Goal: Entertainment & Leisure: Consume media (video, audio)

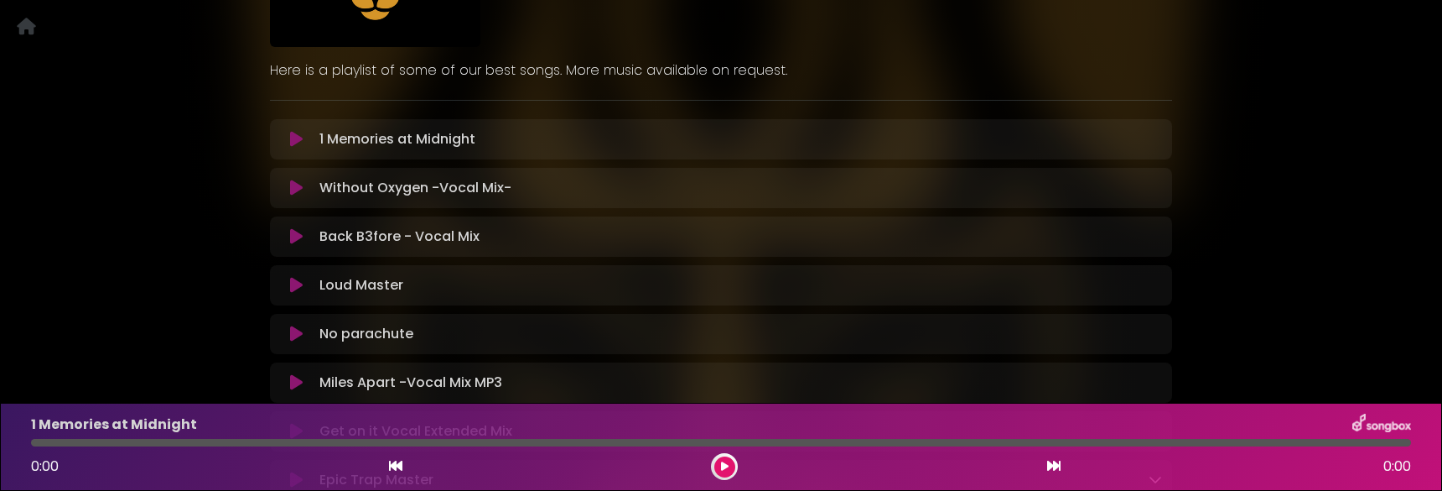
scroll to position [180, 0]
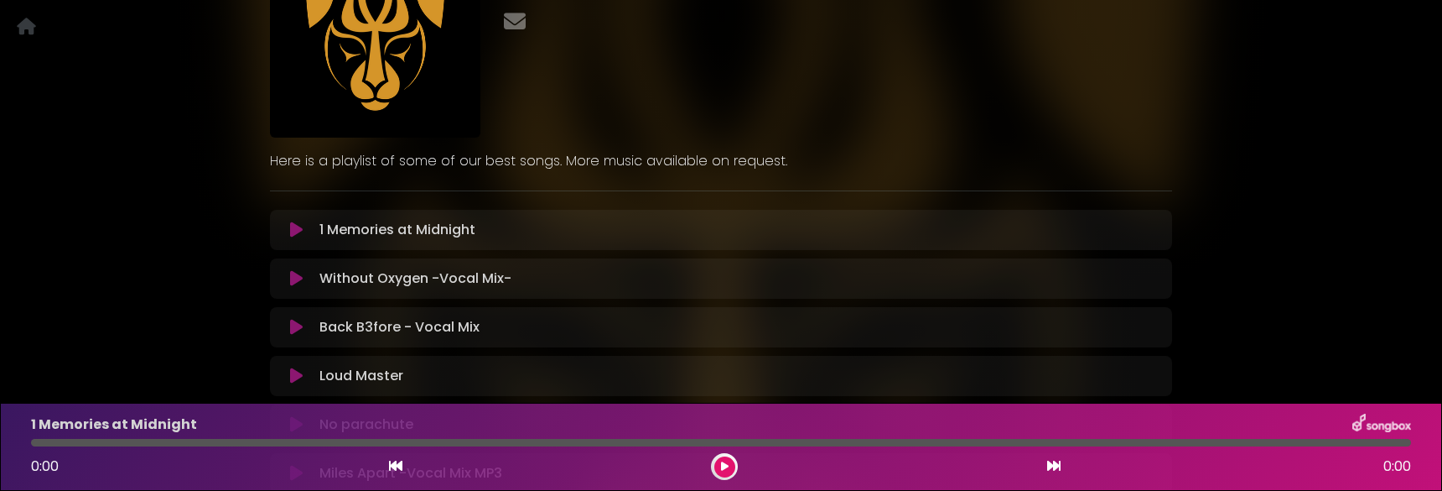
click at [301, 225] on icon at bounding box center [296, 229] width 13 height 17
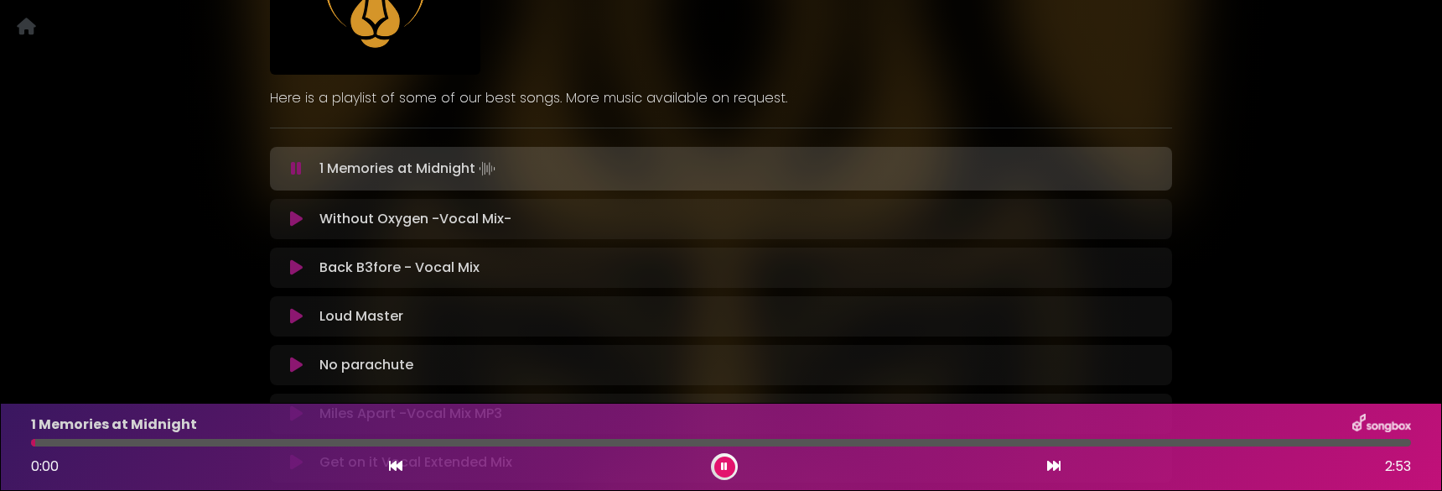
scroll to position [264, 0]
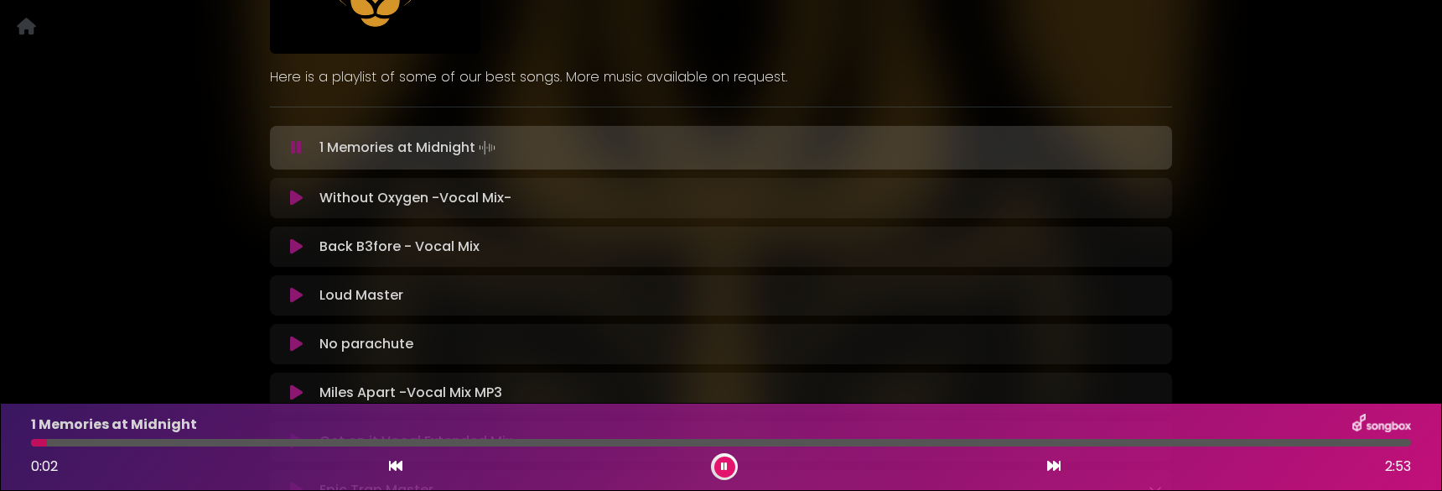
click at [290, 197] on icon at bounding box center [296, 197] width 13 height 17
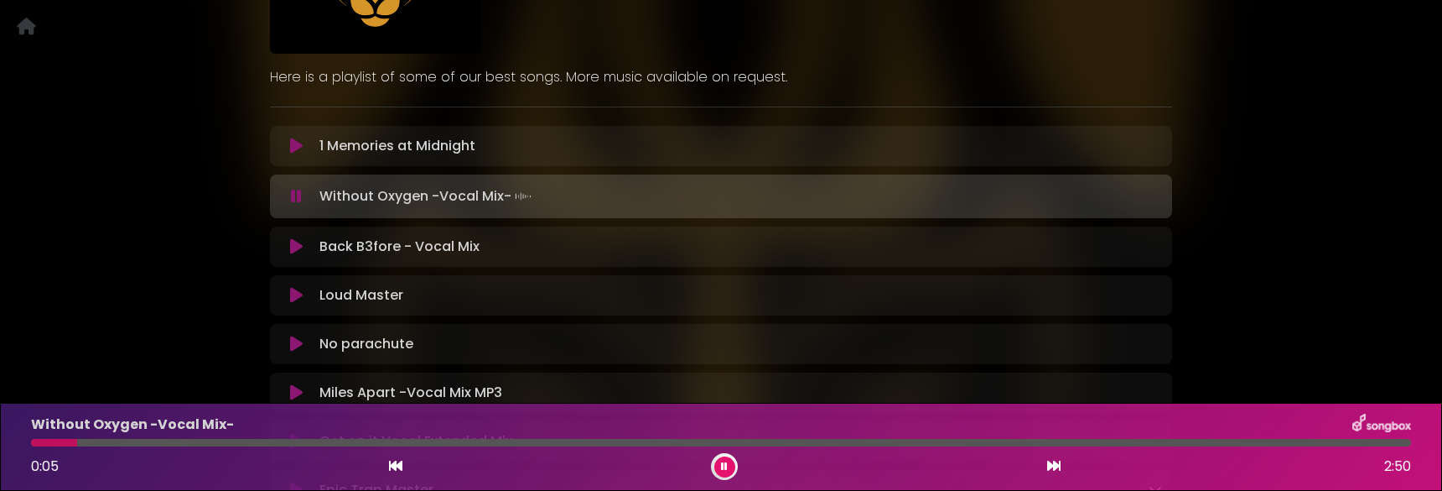
click at [295, 246] on icon at bounding box center [296, 246] width 13 height 17
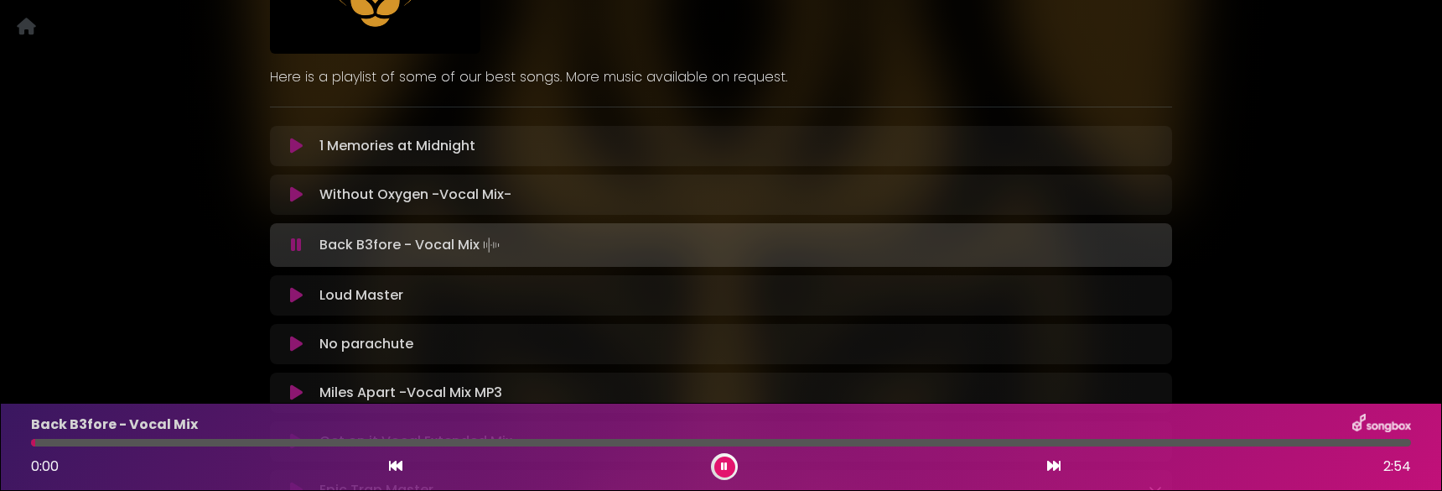
scroll to position [348, 0]
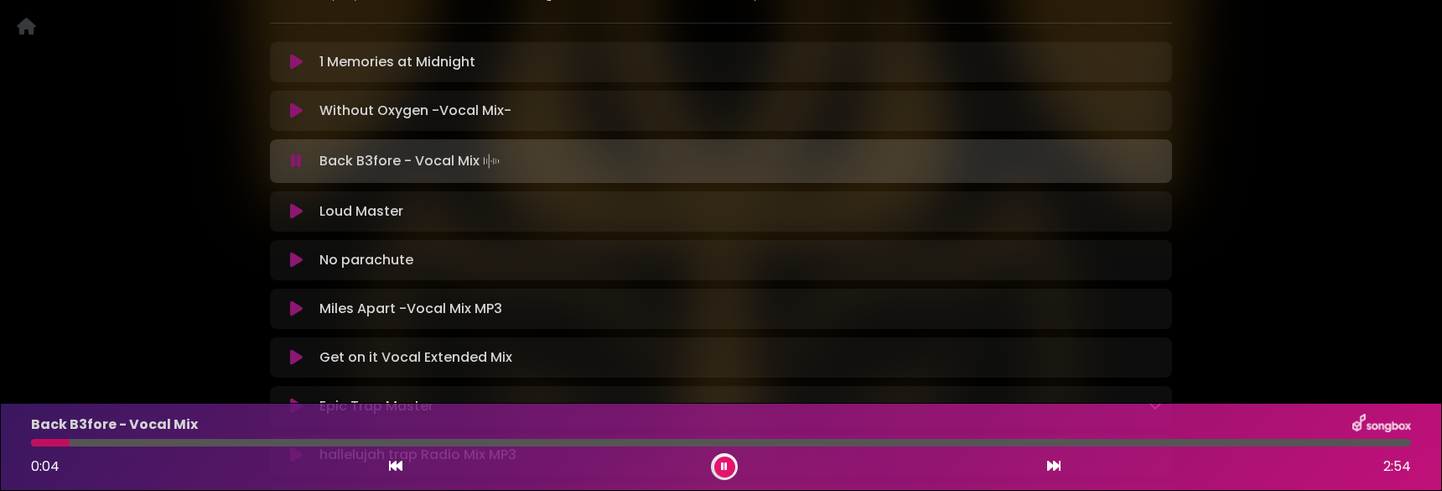
click at [288, 217] on button at bounding box center [296, 211] width 33 height 17
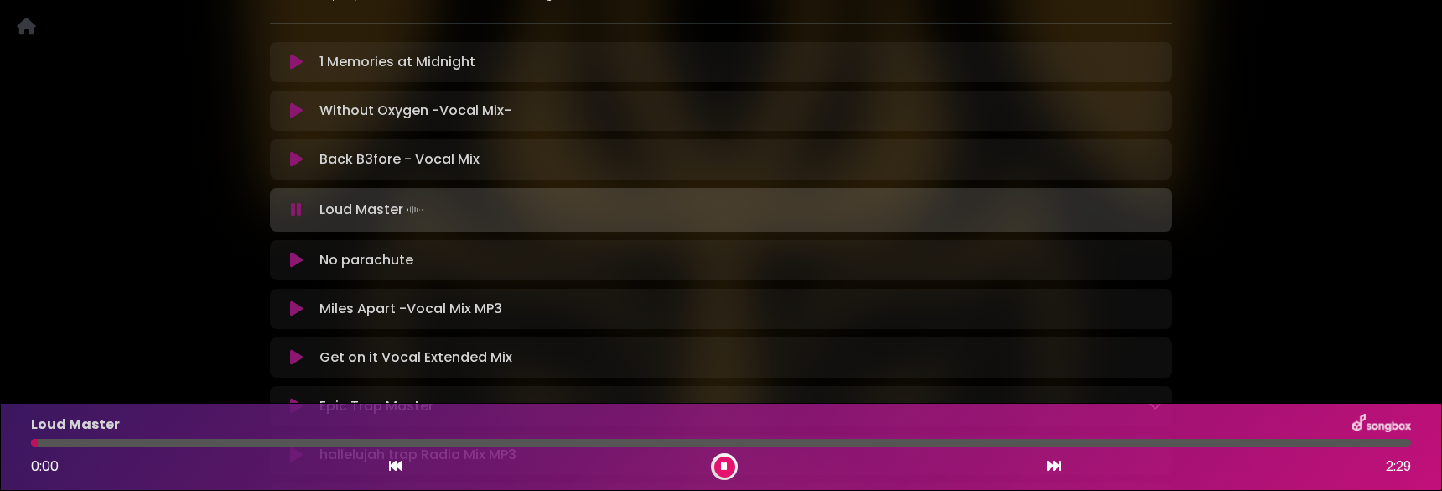
scroll to position [432, 0]
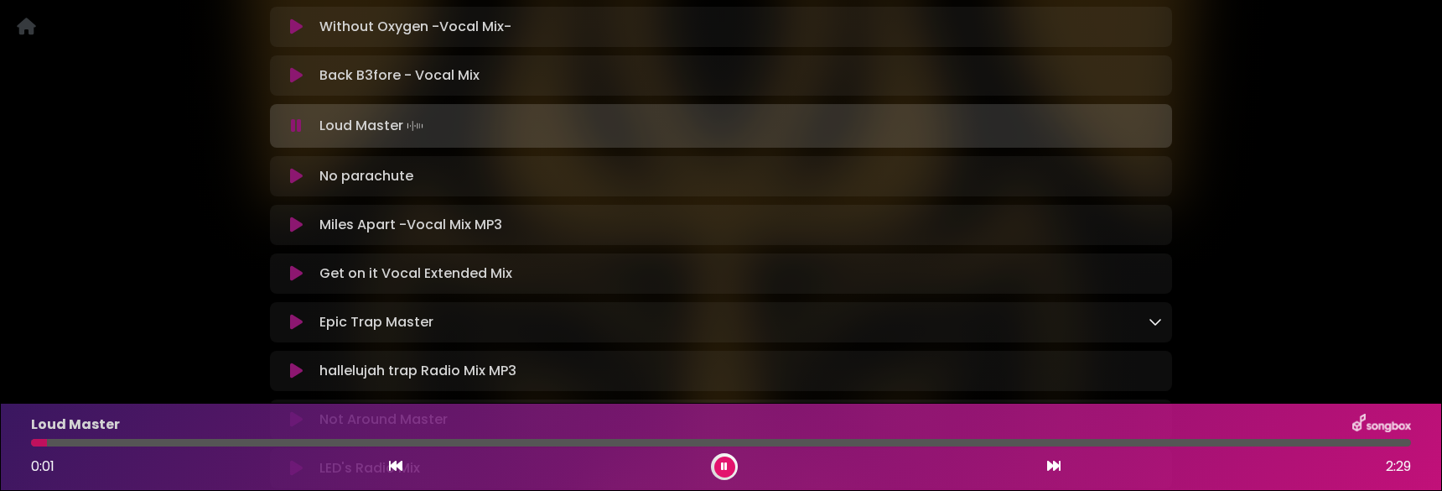
click at [290, 181] on icon at bounding box center [296, 176] width 13 height 17
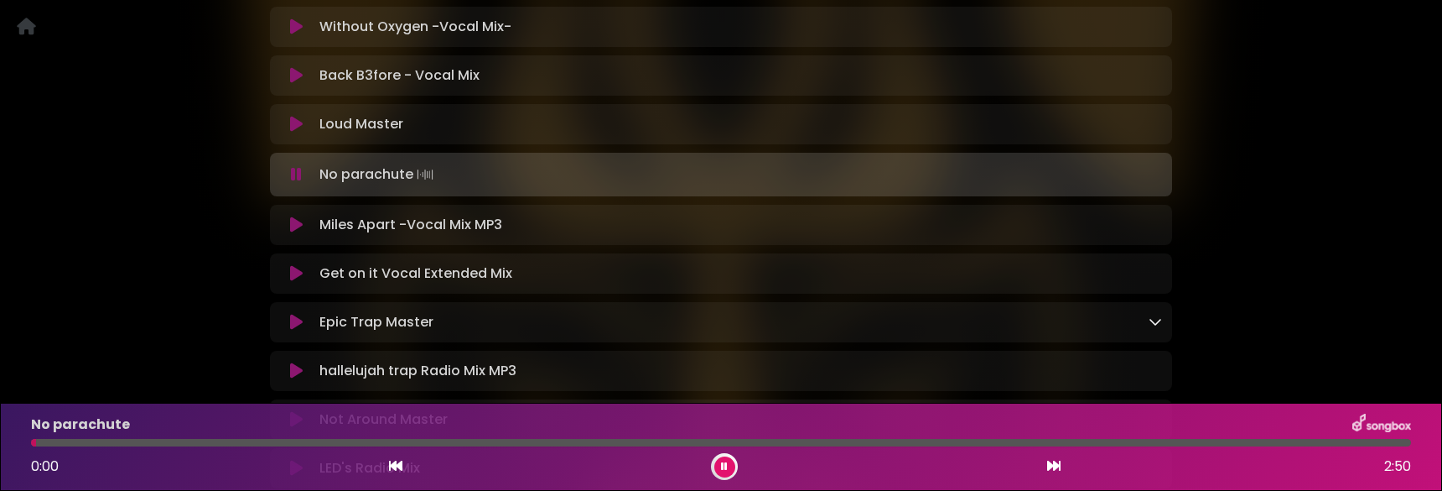
scroll to position [516, 0]
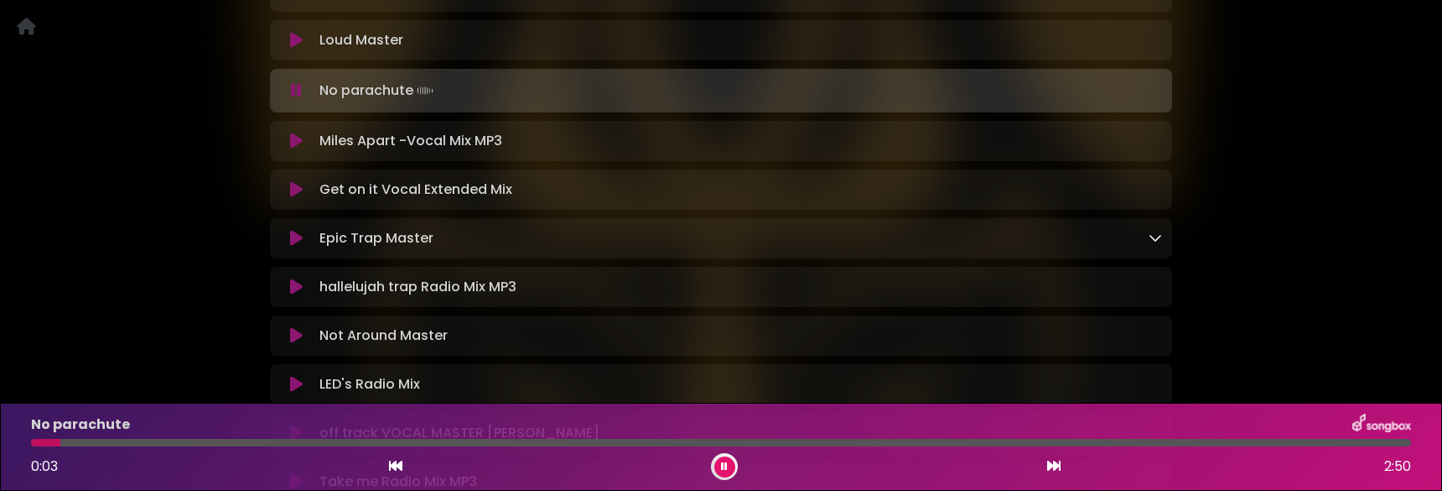
click at [292, 141] on icon at bounding box center [296, 140] width 13 height 17
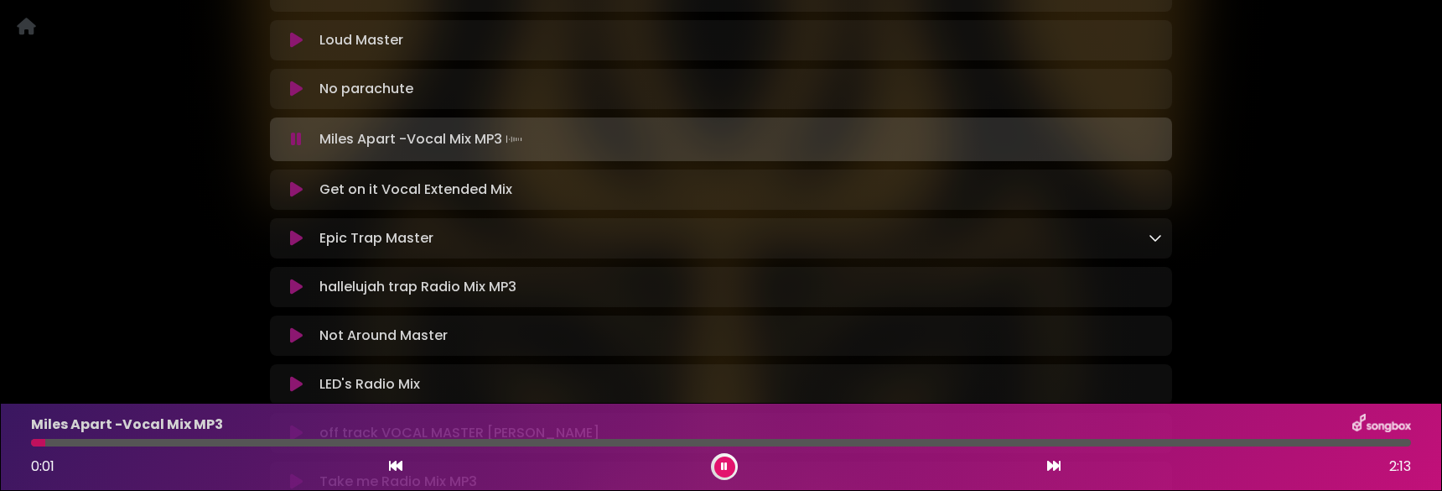
click at [288, 187] on button at bounding box center [296, 189] width 33 height 17
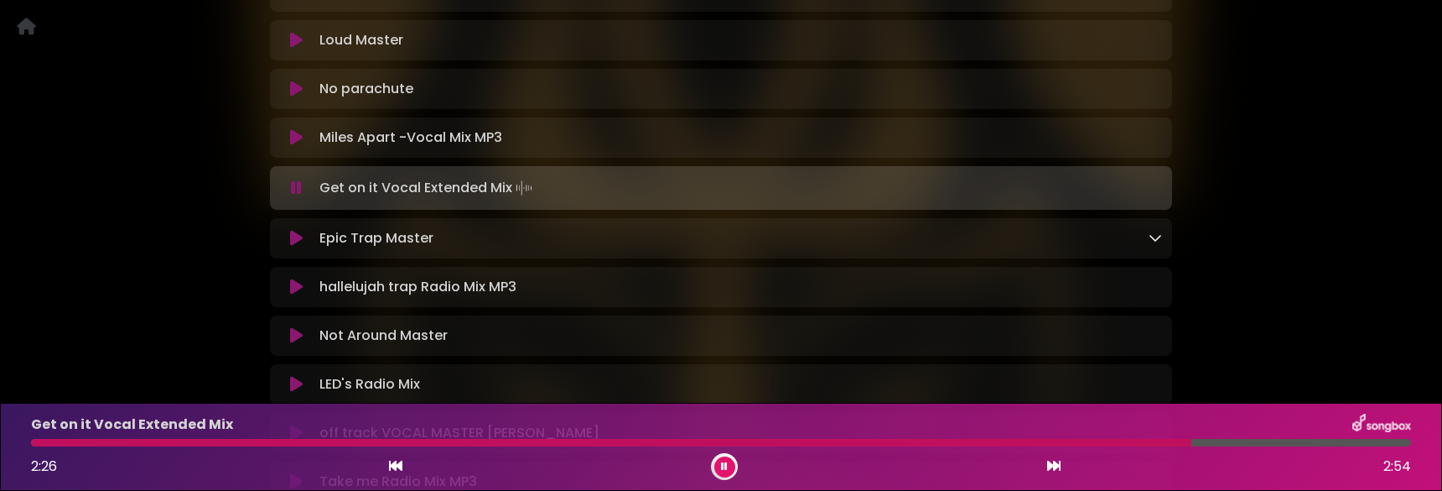
click at [302, 187] on button at bounding box center [296, 187] width 33 height 17
